Goal: Transaction & Acquisition: Purchase product/service

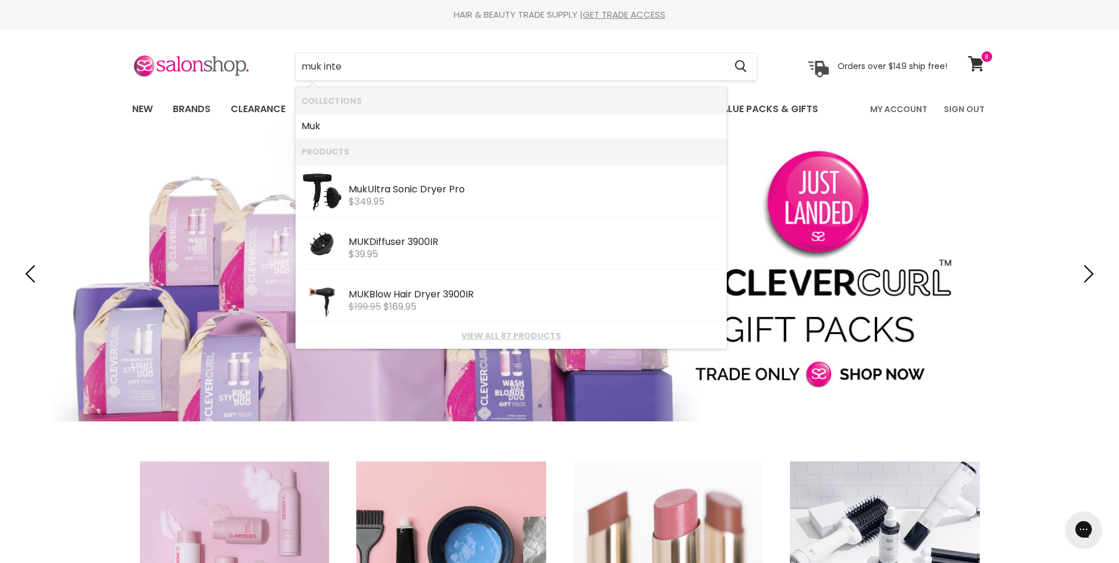
type input "muk inter"
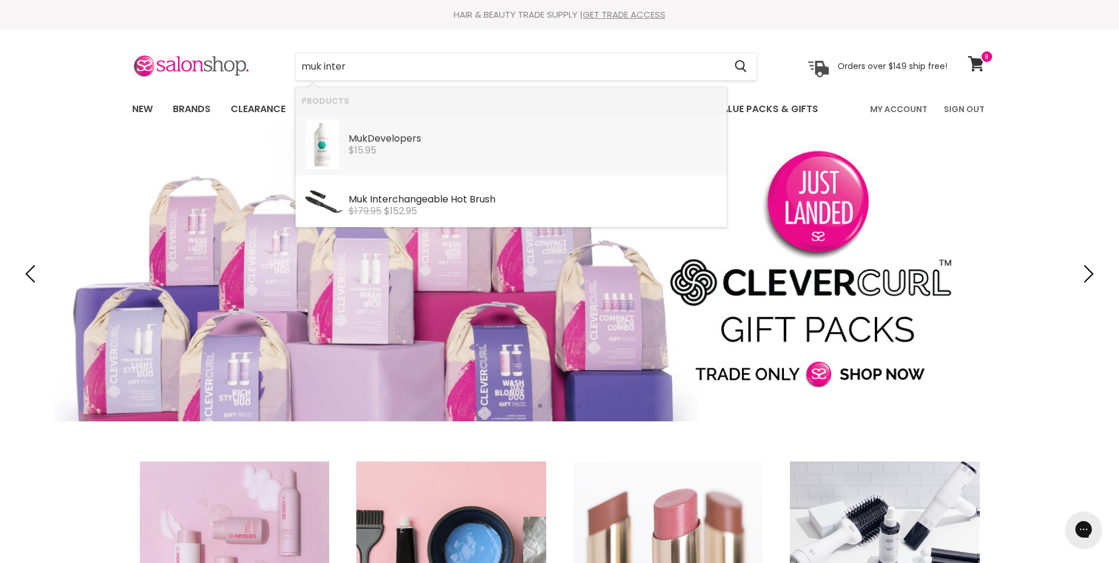
click at [373, 137] on div "Muk Developers" at bounding box center [535, 139] width 372 height 12
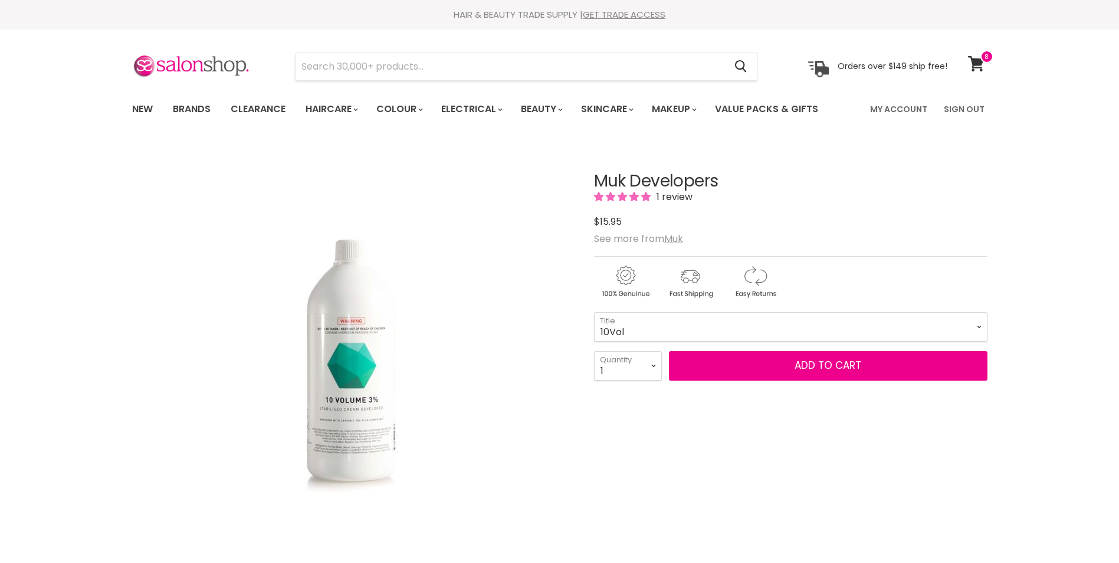
click at [632, 342] on select "10Vol 20Vol 30Vol 40Vol Hybrid Lotion Hybrid Intense Lotion Inter-Blend Man Lot…" at bounding box center [790, 326] width 393 height 29
click at [594, 337] on select "10Vol 20Vol 30Vol 40Vol Hybrid Lotion Hybrid Intense Lotion Inter-Blend Man Lot…" at bounding box center [790, 326] width 393 height 29
select select "Inter-Blend Man Lotion"
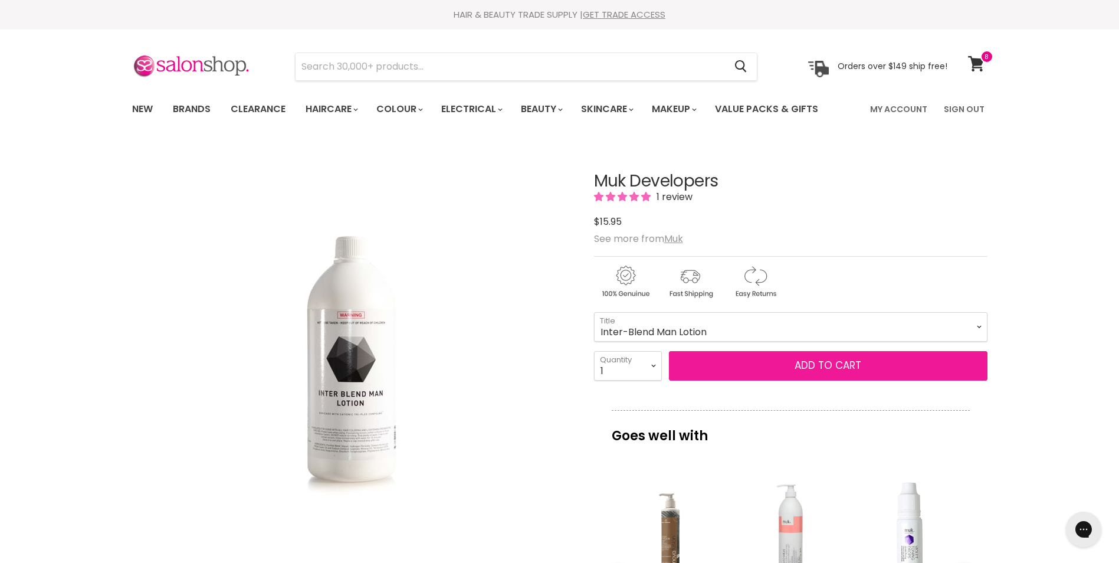
click at [829, 380] on button "Add to cart" at bounding box center [828, 365] width 319 height 29
click at [848, 380] on button "Add to cart" at bounding box center [828, 365] width 319 height 29
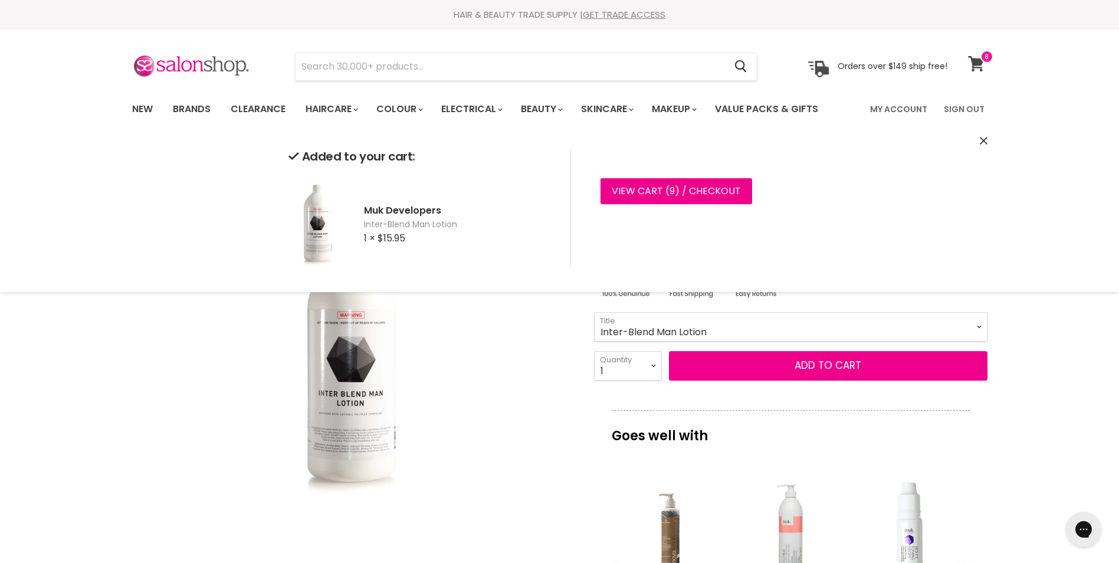
click at [974, 60] on icon at bounding box center [976, 63] width 16 height 15
